Goal: Task Accomplishment & Management: Use online tool/utility

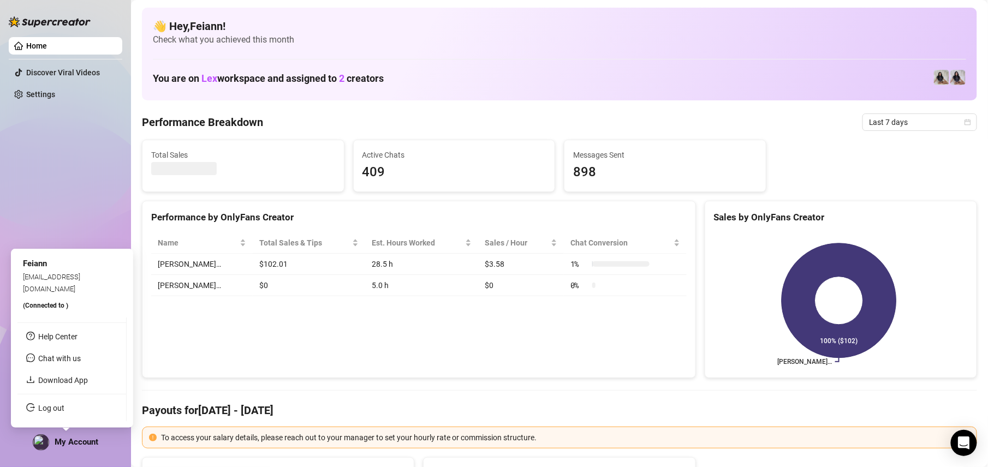
click at [94, 443] on span "My Account" at bounding box center [77, 442] width 44 height 10
click at [64, 412] on link "Log out" at bounding box center [51, 408] width 26 height 9
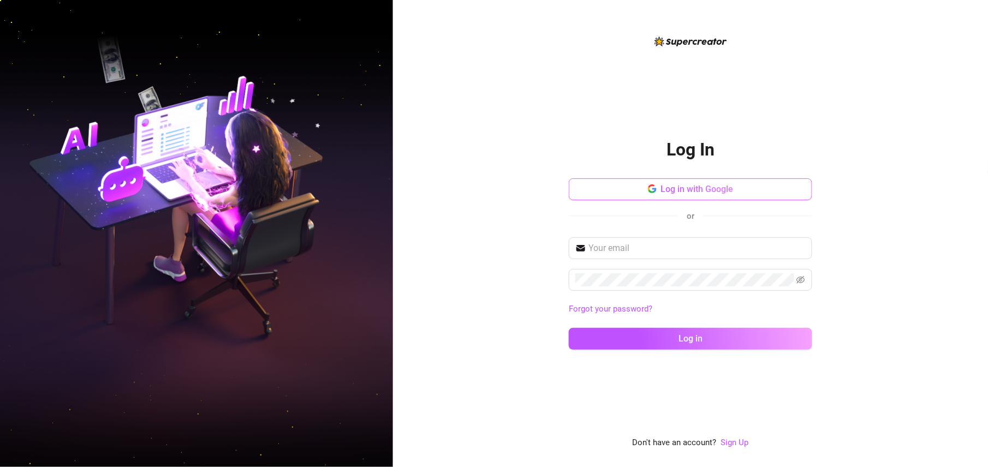
click at [726, 191] on span "Log in with Google" at bounding box center [697, 189] width 73 height 10
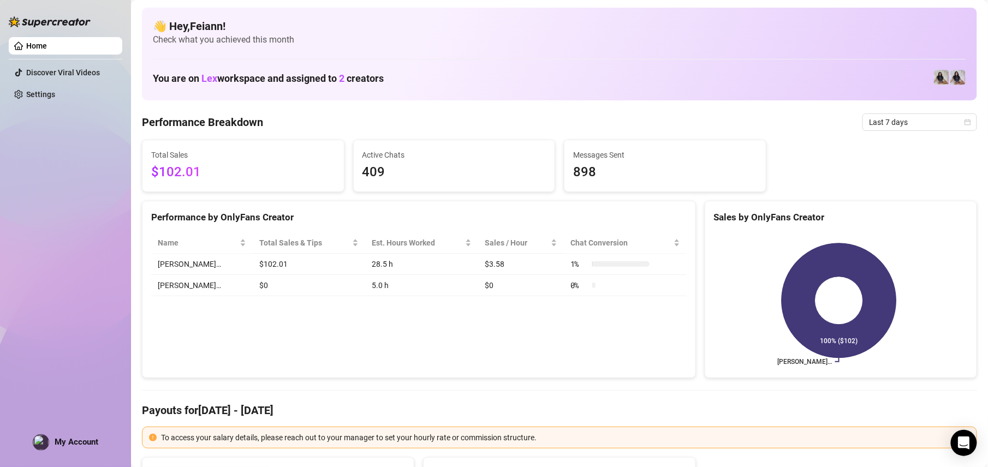
click at [354, 325] on div "Performance by OnlyFans Creator Name Total Sales & Tips Est. Hours Worked Sales…" at bounding box center [419, 290] width 554 height 178
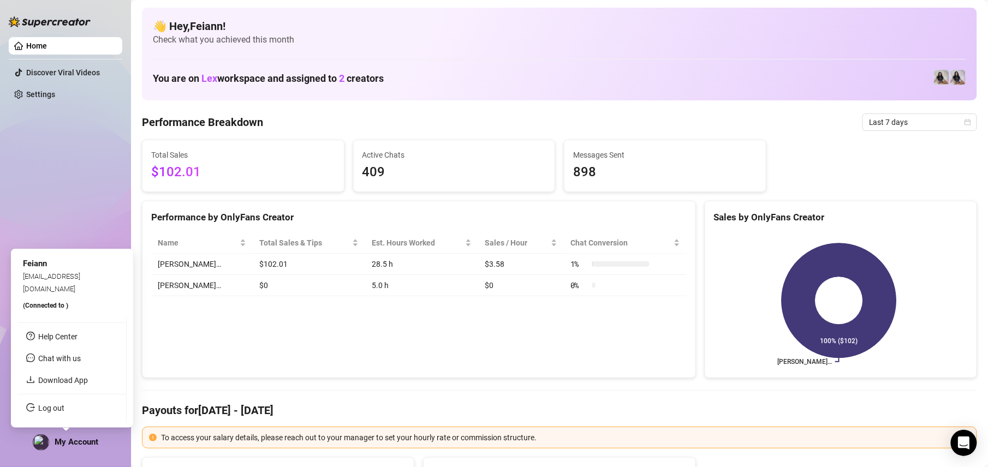
click at [60, 445] on span "My Account" at bounding box center [77, 442] width 44 height 10
drag, startPoint x: 75, startPoint y: 183, endPoint x: 102, endPoint y: 210, distance: 37.1
click at [75, 183] on div "Home Discover Viral Videos Settings My Account" at bounding box center [66, 228] width 114 height 457
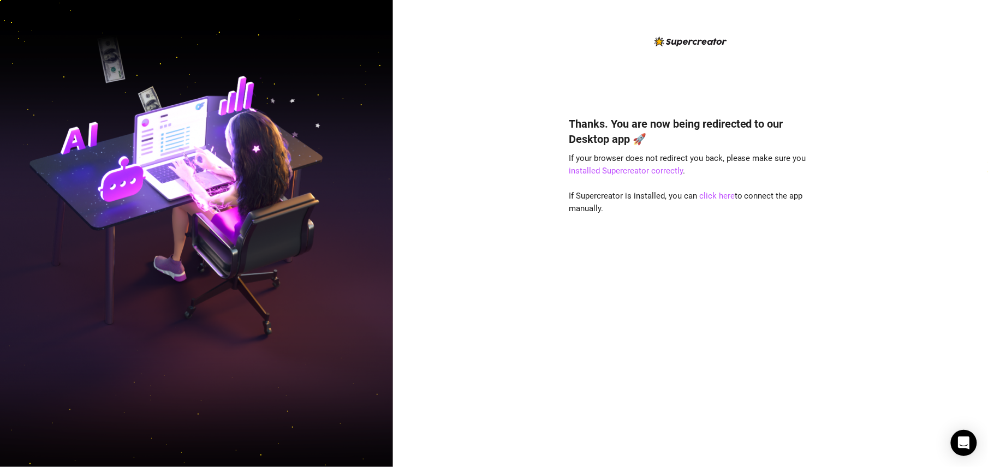
drag, startPoint x: 365, startPoint y: 86, endPoint x: 405, endPoint y: 73, distance: 42.5
click at [365, 86] on img at bounding box center [196, 233] width 393 height 493
click at [706, 195] on link "click here" at bounding box center [716, 196] width 35 height 10
click at [449, 130] on div "Thanks. You are now being redirected to our Desktop app 🚀 If your browser does …" at bounding box center [690, 233] width 595 height 467
click at [544, 46] on div "Thanks. You are now being redirected to our Desktop app 🚀 If your browser does …" at bounding box center [690, 233] width 595 height 467
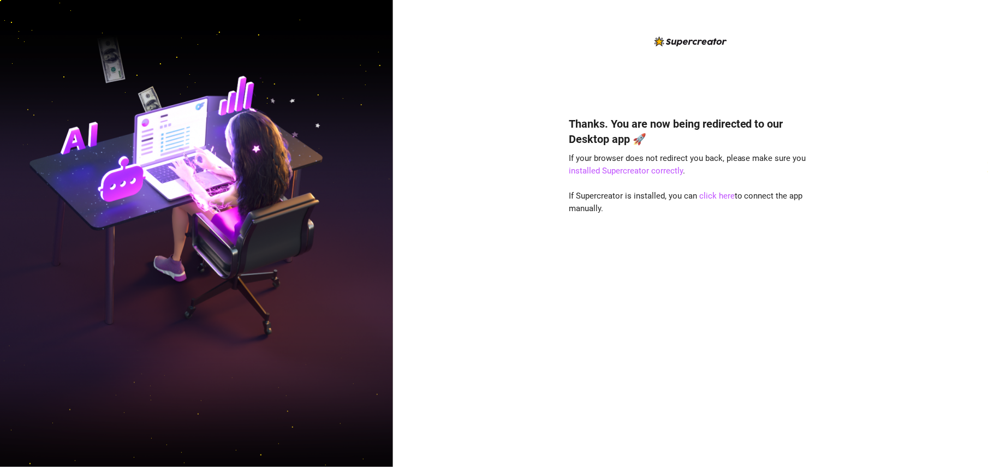
drag, startPoint x: 448, startPoint y: 230, endPoint x: 648, endPoint y: 332, distance: 224.8
click at [448, 230] on div "Thanks. You are now being redirected to our Desktop app 🚀 If your browser does …" at bounding box center [690, 233] width 595 height 467
